Goal: Book appointment/travel/reservation

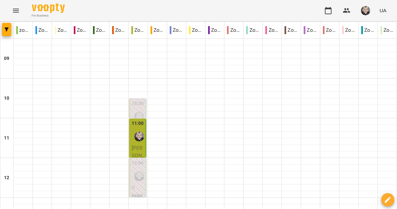
scroll to position [429, 0]
type input "**********"
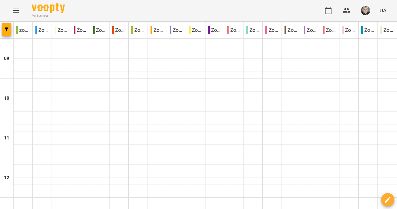
scroll to position [377, 0]
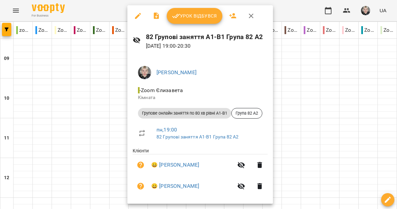
click at [119, 83] on div at bounding box center [198, 104] width 397 height 209
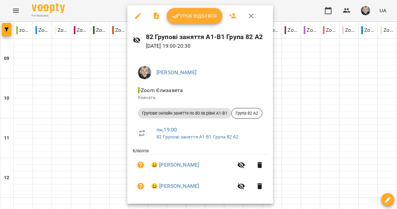
scroll to position [67, 0]
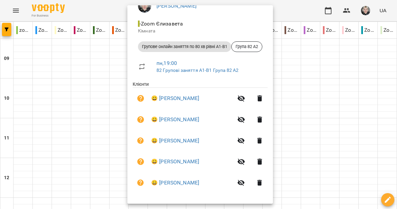
click at [85, 109] on div at bounding box center [198, 104] width 397 height 209
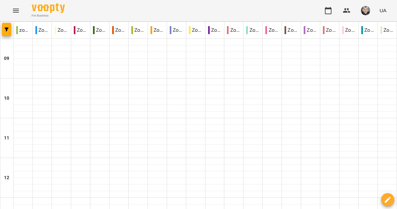
type input "**********"
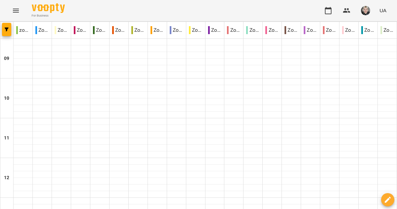
scroll to position [373, 0]
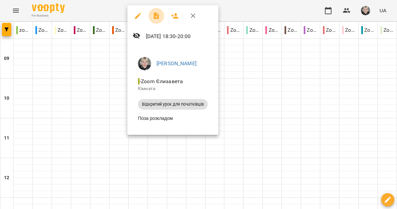
click at [153, 14] on icon "button" at bounding box center [155, 16] width 5 height 7
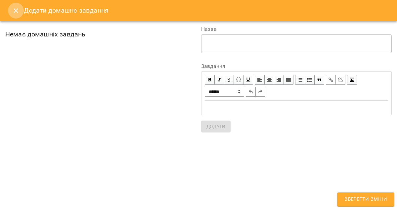
click at [14, 8] on icon "Close" at bounding box center [16, 11] width 8 height 8
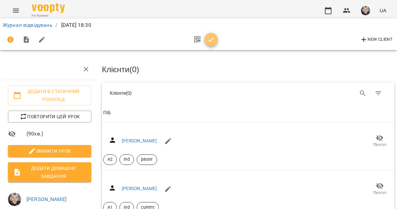
click at [212, 40] on icon "button" at bounding box center [211, 40] width 8 height 8
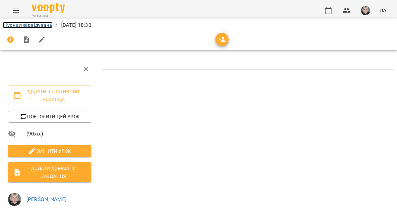
click at [35, 26] on link "Журнал відвідувань" at bounding box center [28, 25] width 50 height 6
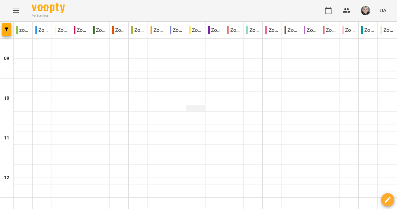
scroll to position [368, 0]
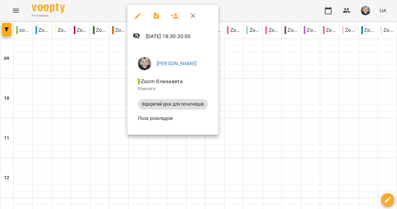
click at [176, 14] on icon "button" at bounding box center [174, 15] width 7 height 5
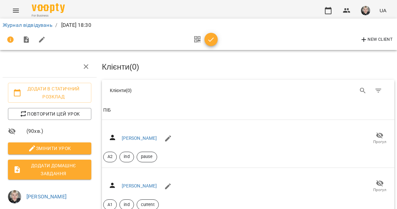
scroll to position [2764, 0]
